Goal: Check status

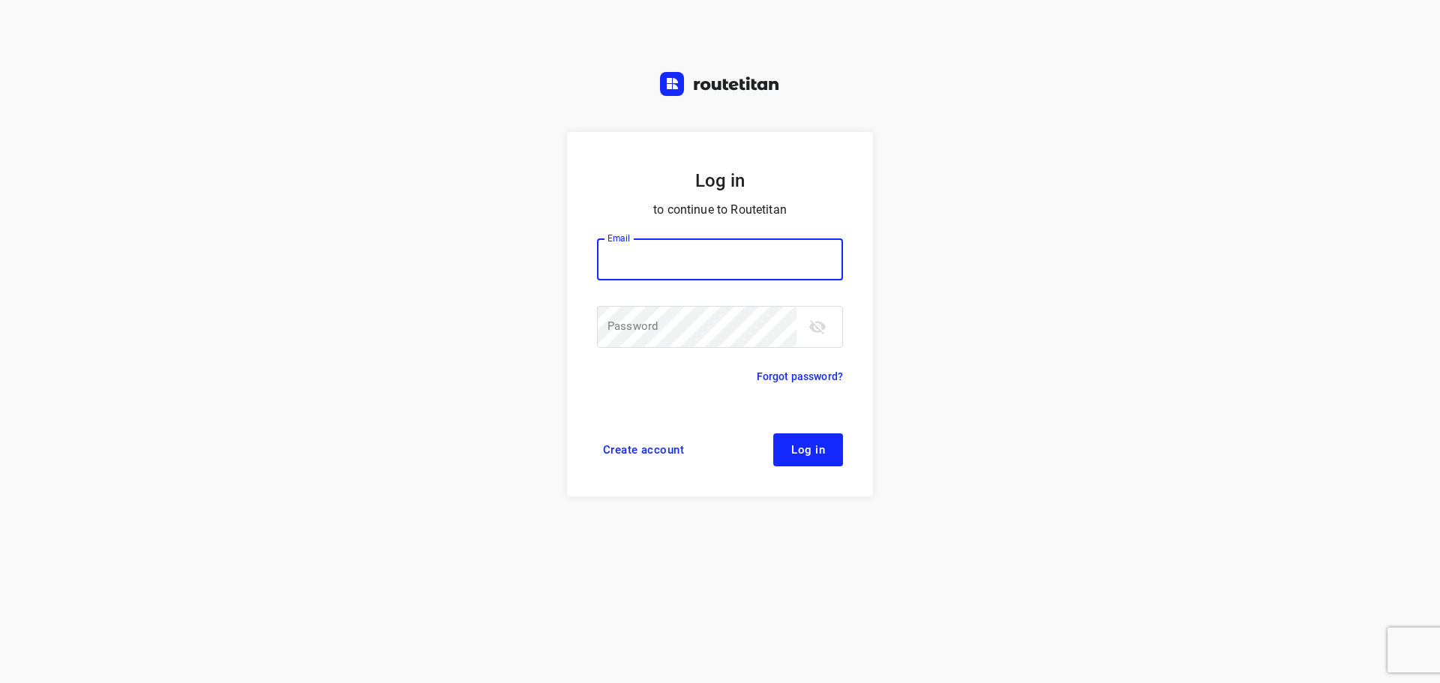
click at [674, 266] on input "email" at bounding box center [720, 260] width 246 height 42
drag, startPoint x: 674, startPoint y: 266, endPoint x: 680, endPoint y: 277, distance: 12.5
click at [674, 266] on input "email" at bounding box center [720, 260] width 246 height 42
type input "remco@fruitopjewerk.nl"
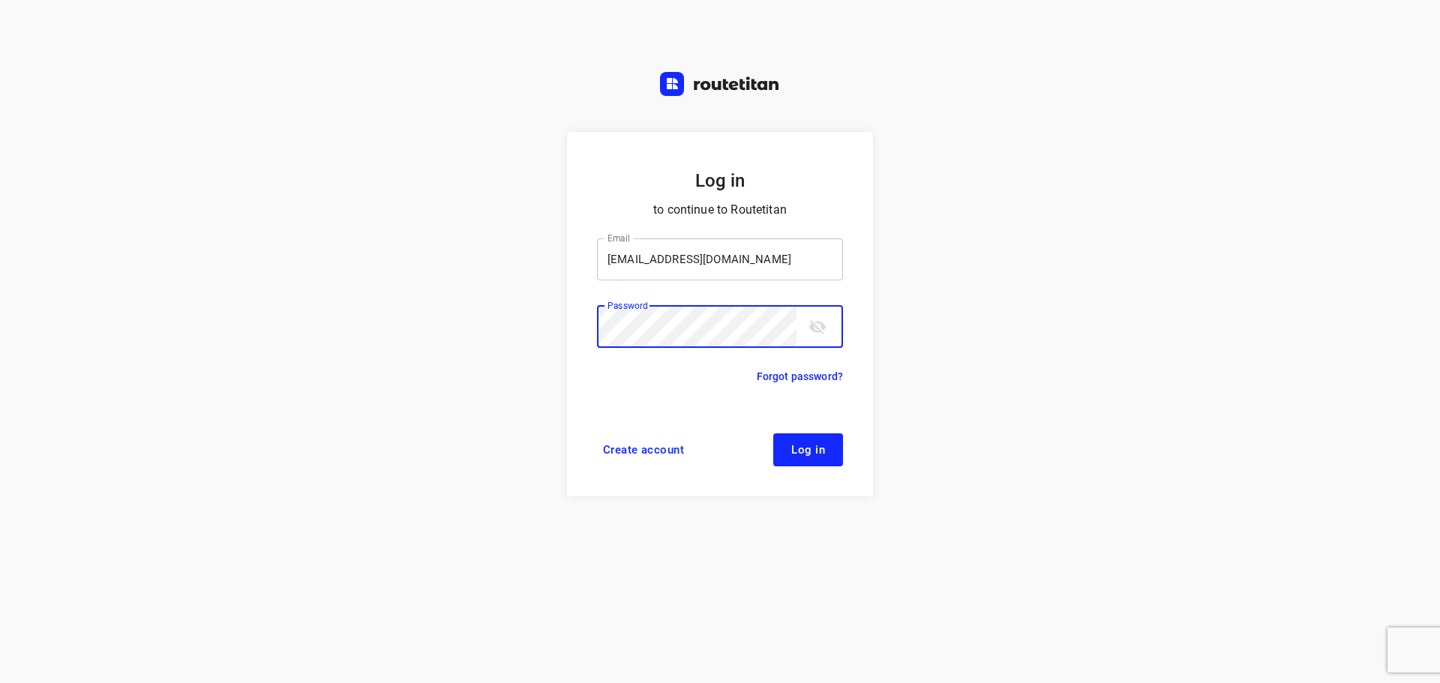
click at [773, 434] on button "Log in" at bounding box center [808, 450] width 70 height 33
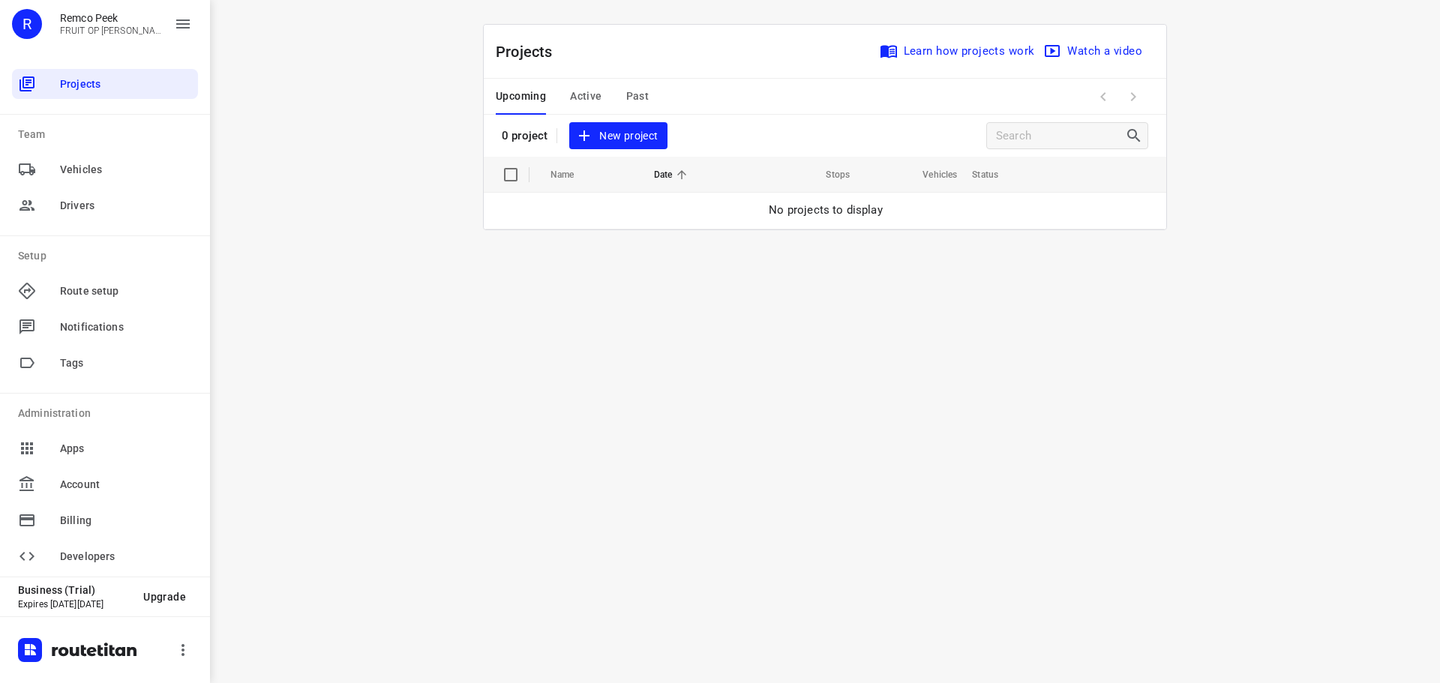
click at [582, 100] on span "Active" at bounding box center [586, 96] width 32 height 19
click at [578, 96] on span "Active" at bounding box center [586, 96] width 32 height 19
click at [570, 89] on span "Active" at bounding box center [586, 96] width 32 height 19
click at [593, 91] on span "Active" at bounding box center [586, 96] width 32 height 19
click at [524, 91] on span "Upcoming" at bounding box center [521, 96] width 50 height 19
